Goal: Task Accomplishment & Management: Manage account settings

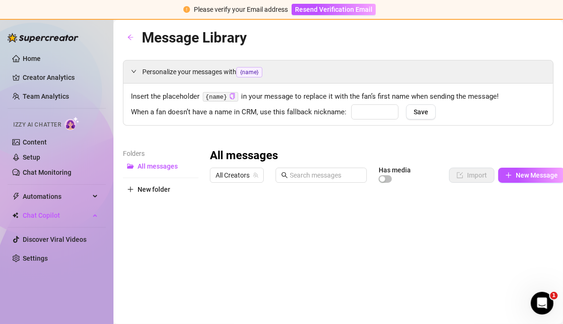
type input "babe"
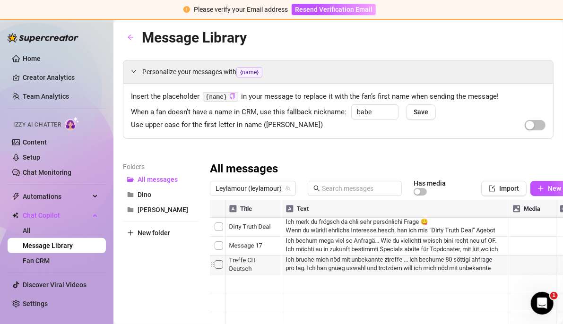
click at [223, 265] on div at bounding box center [403, 305] width 386 height 211
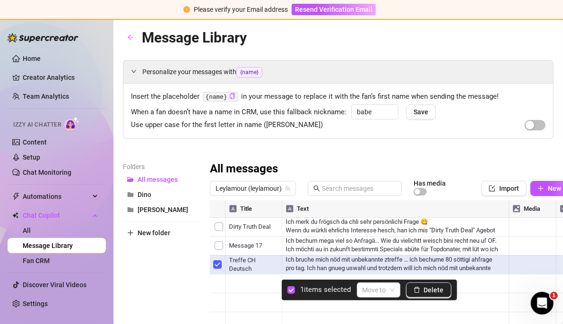
click at [290, 262] on div at bounding box center [403, 305] width 386 height 211
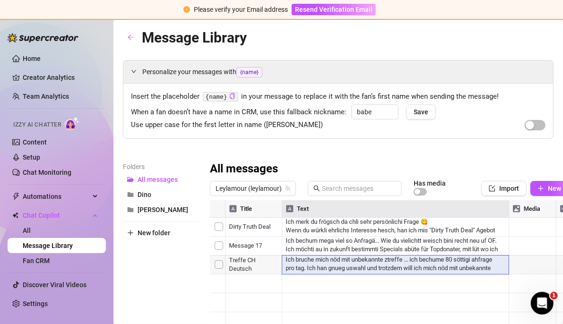
click at [290, 262] on div at bounding box center [403, 305] width 386 height 211
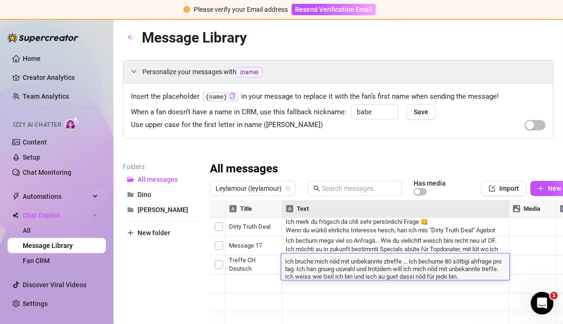
type textarea "Ich bruche mich nöd mit unbekannte ztreffe ... ich bechume 80 söttigi ahfrage p…"
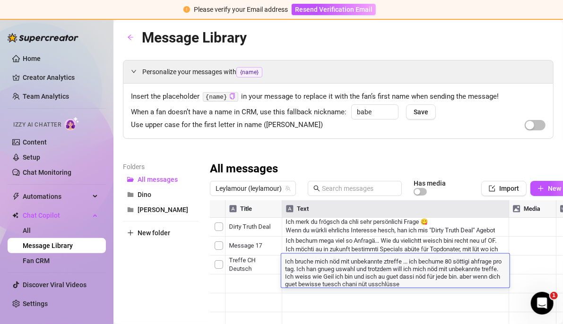
scroll to position [0, 0]
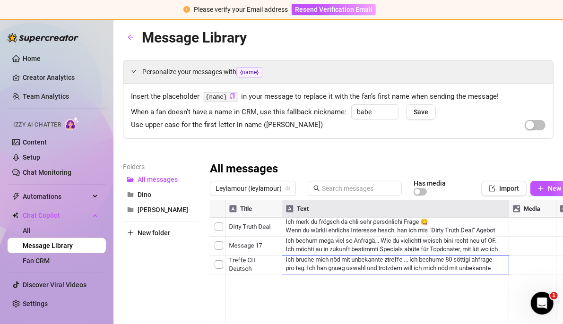
click at [533, 280] on div at bounding box center [403, 305] width 386 height 211
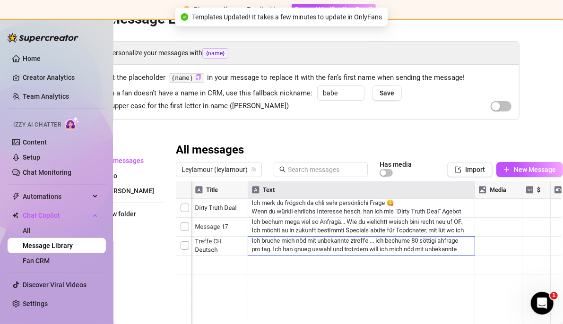
scroll to position [0, 0]
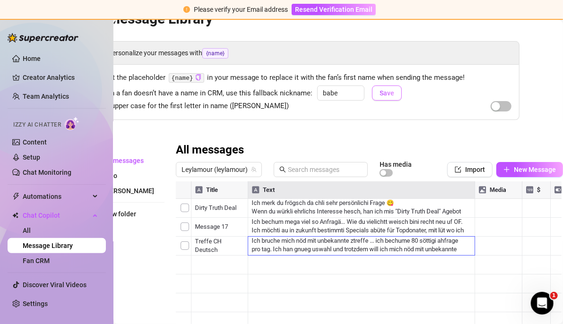
click at [386, 97] on button "Save" at bounding box center [387, 93] width 30 height 15
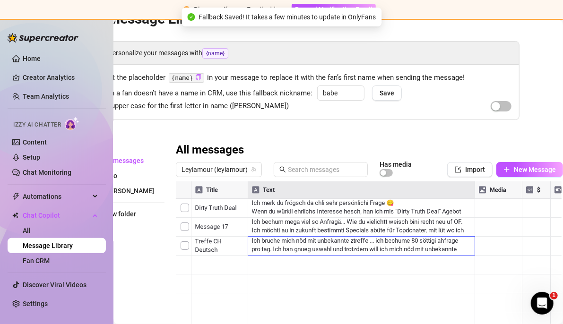
scroll to position [19, 0]
